Goal: Complete application form

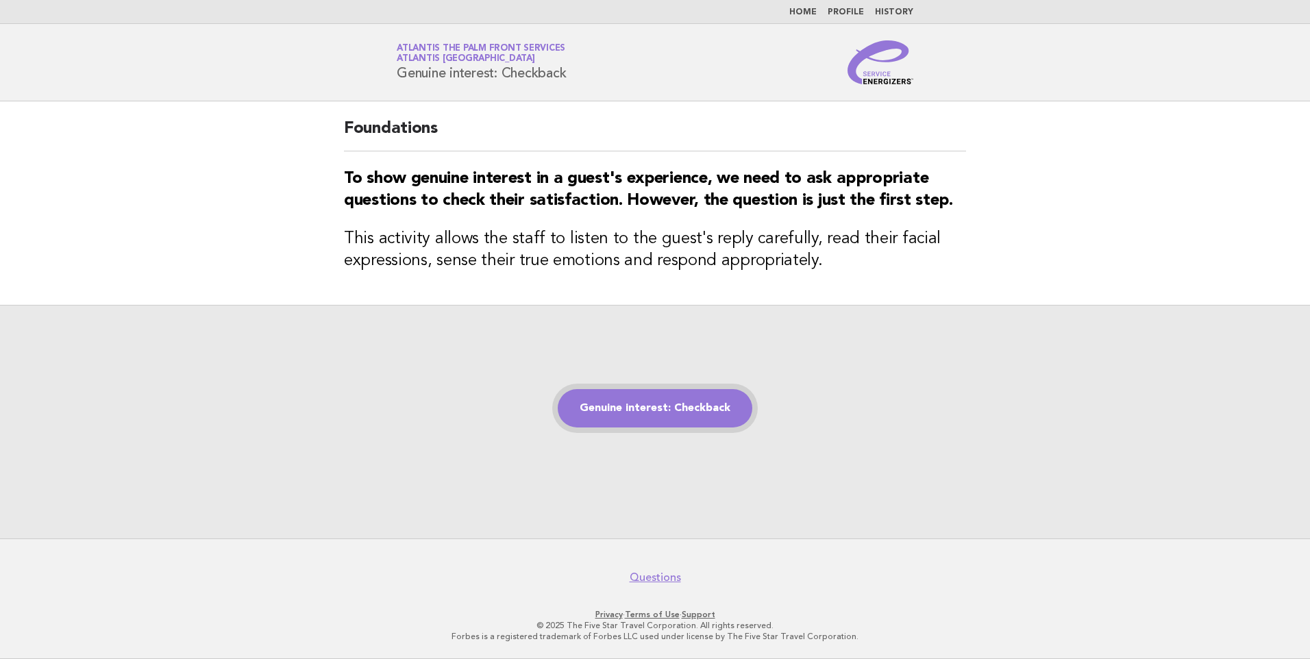
click at [674, 410] on link "Genuine interest: Checkback" at bounding box center [655, 408] width 195 height 38
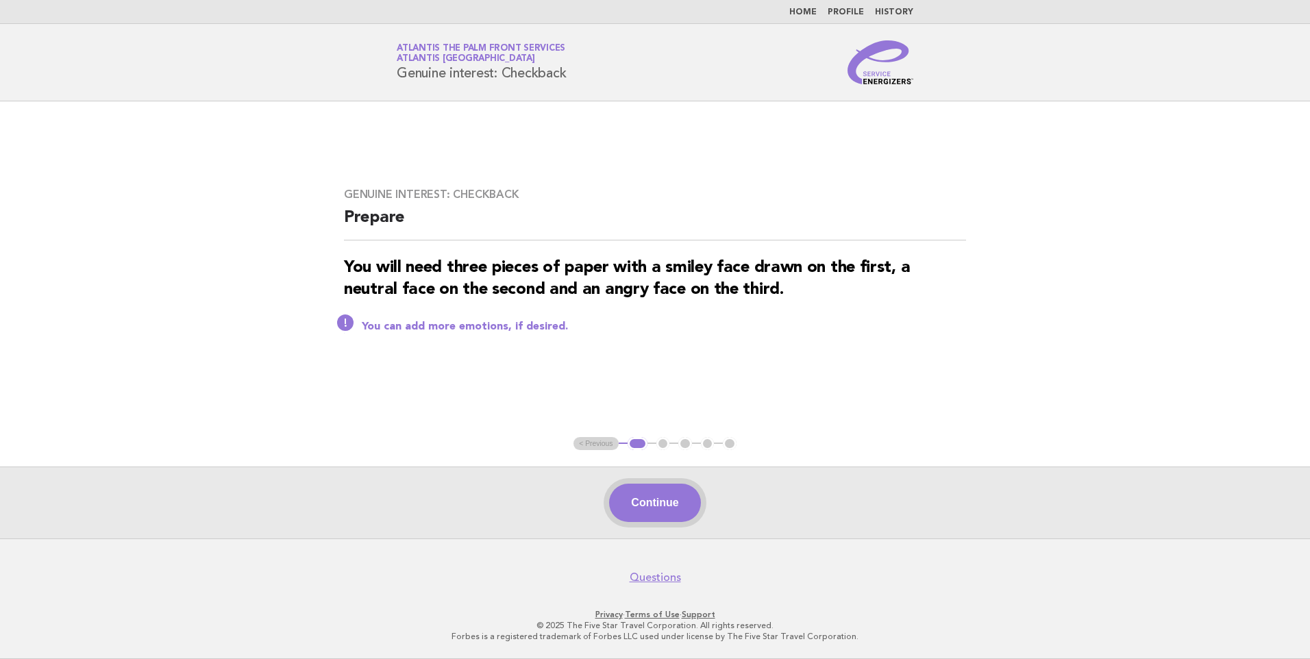
click at [664, 519] on button "Continue" at bounding box center [654, 503] width 91 height 38
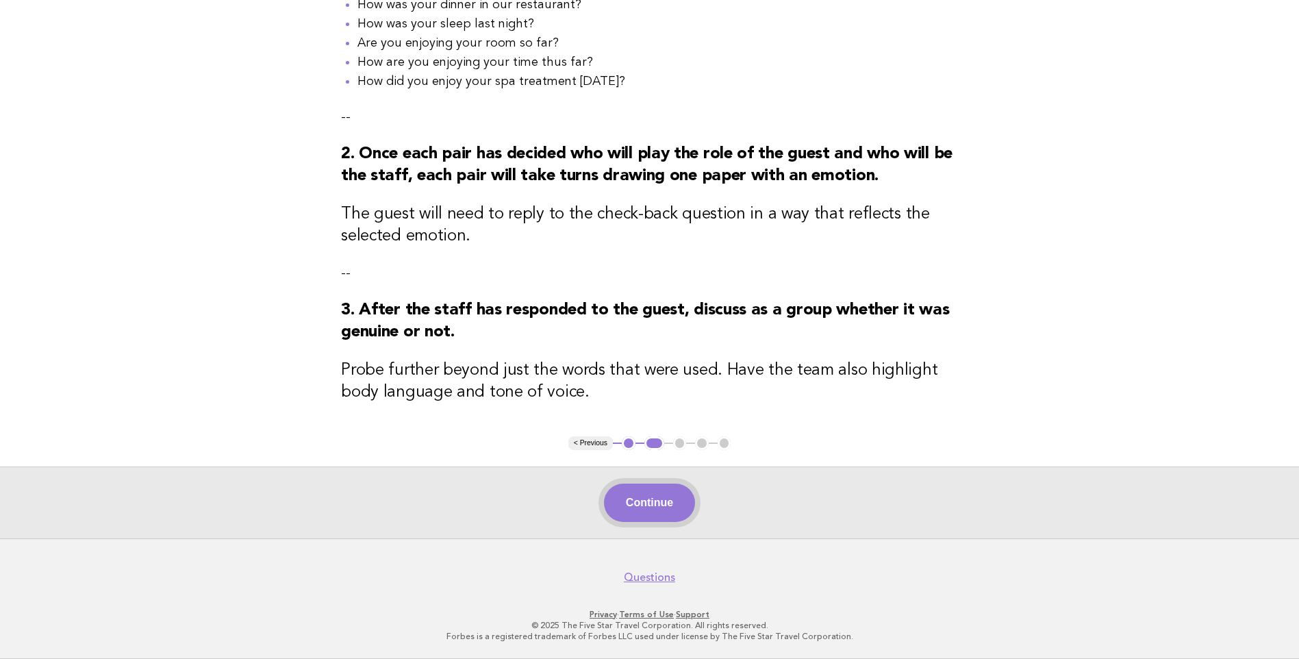
click at [666, 505] on button "Continue" at bounding box center [649, 503] width 91 height 38
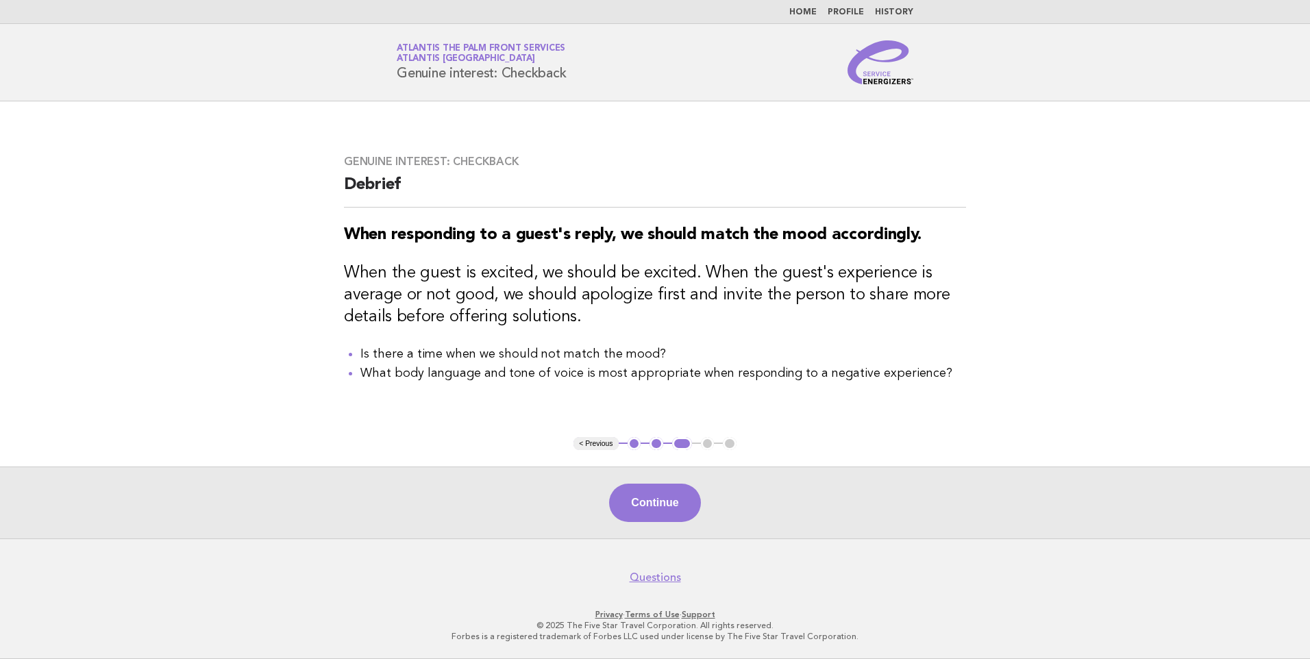
click at [673, 502] on button "Continue" at bounding box center [654, 503] width 91 height 38
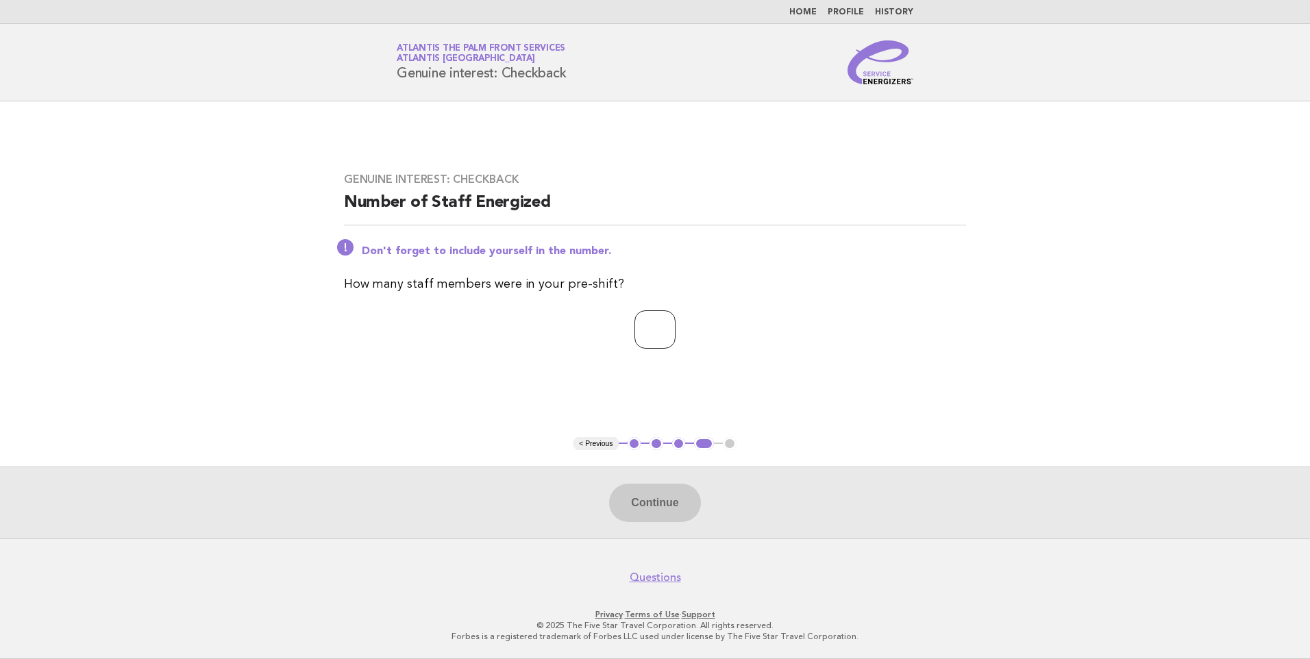
click at [635, 328] on input "number" at bounding box center [654, 329] width 41 height 38
type input "*"
drag, startPoint x: 676, startPoint y: 512, endPoint x: 675, endPoint y: 522, distance: 10.3
click at [675, 516] on button "Continue" at bounding box center [654, 503] width 91 height 38
